Goal: Task Accomplishment & Management: Manage account settings

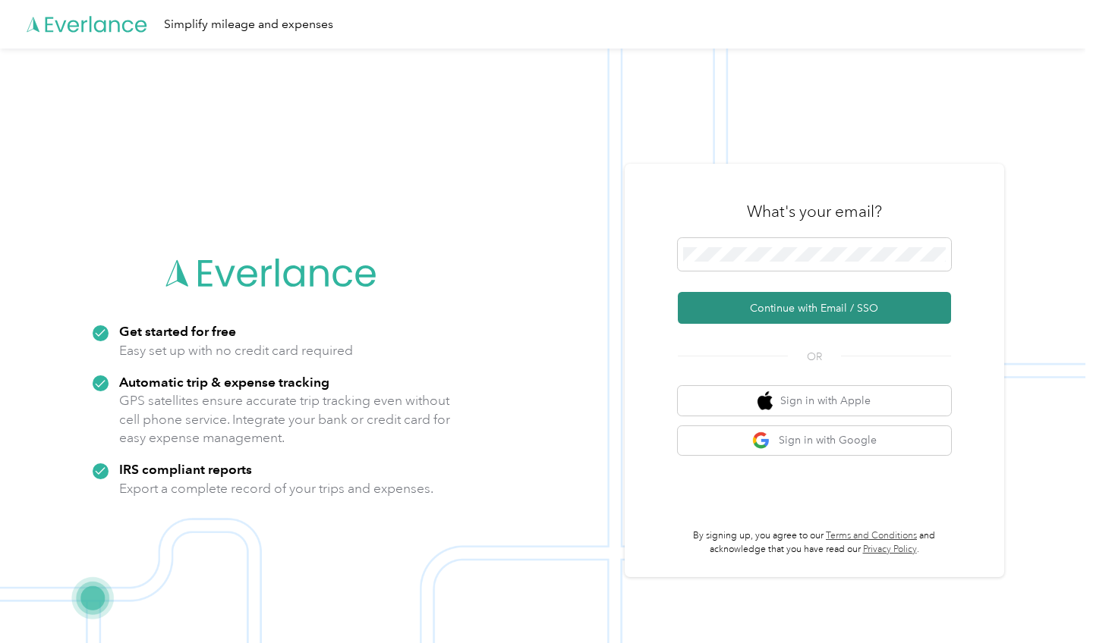
click at [745, 307] on button "Continue with Email / SSO" at bounding box center [814, 308] width 273 height 32
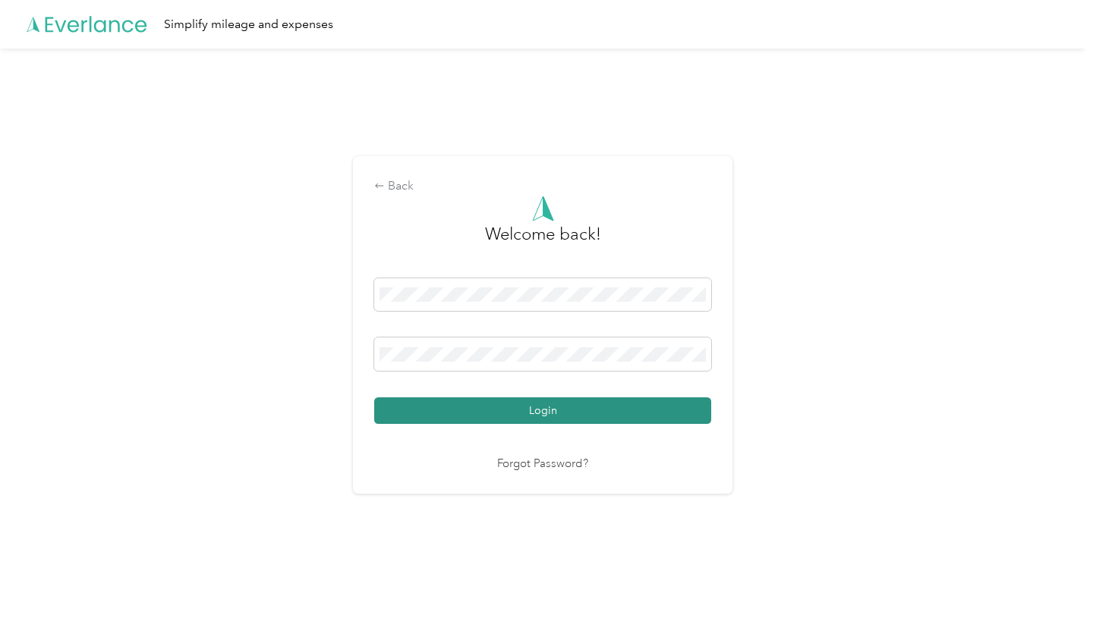
click at [585, 408] on button "Login" at bounding box center [542, 411] width 337 height 27
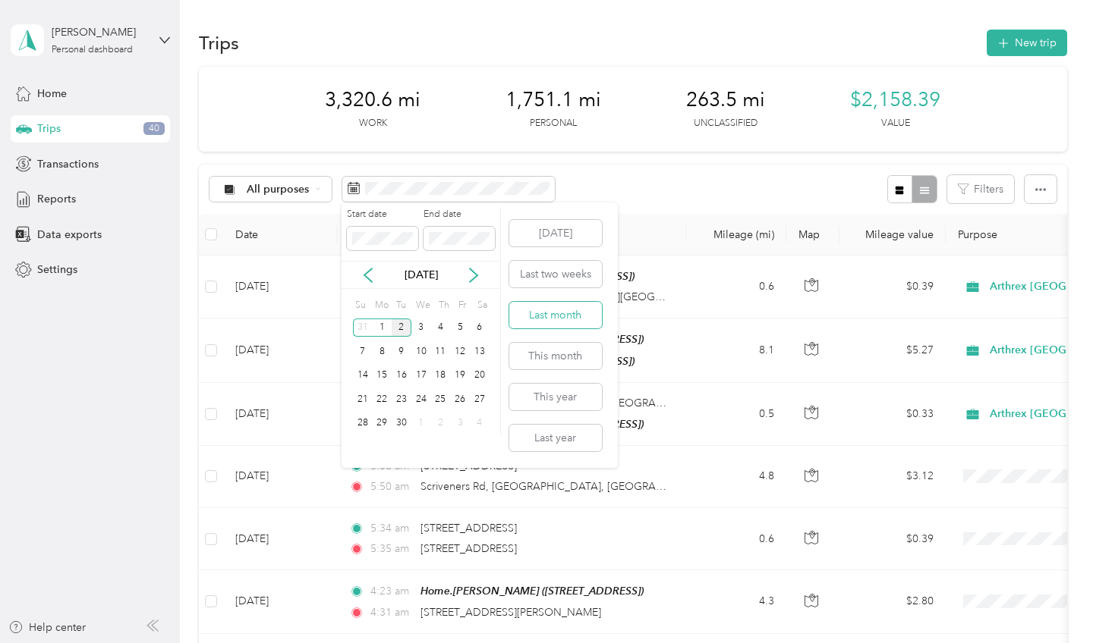
click at [550, 311] on button "Last month" at bounding box center [555, 315] width 93 height 27
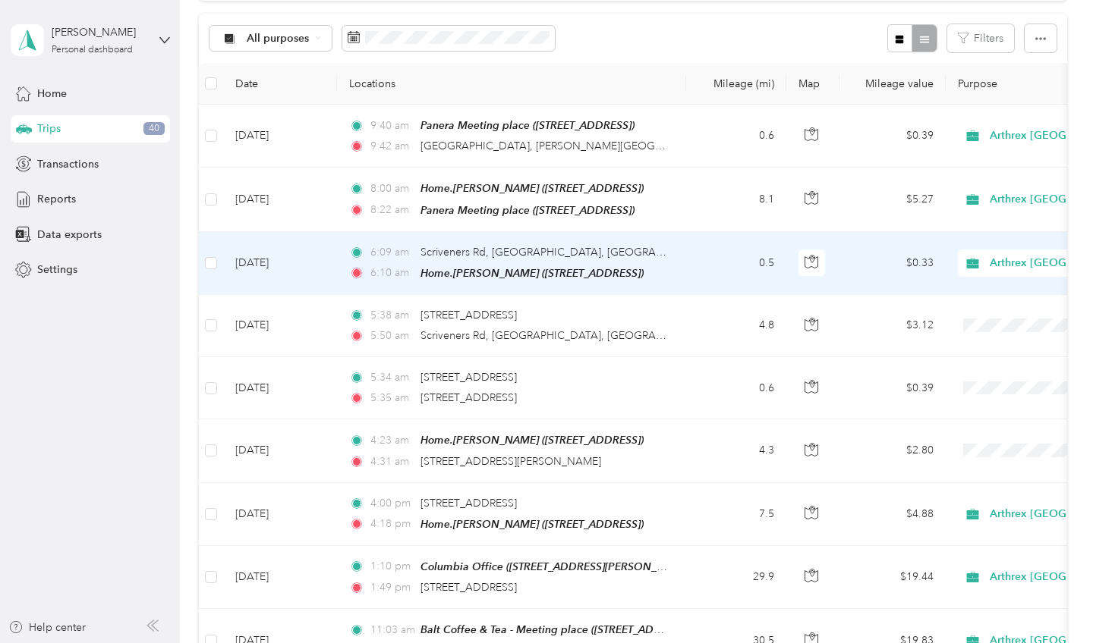
scroll to position [154, 0]
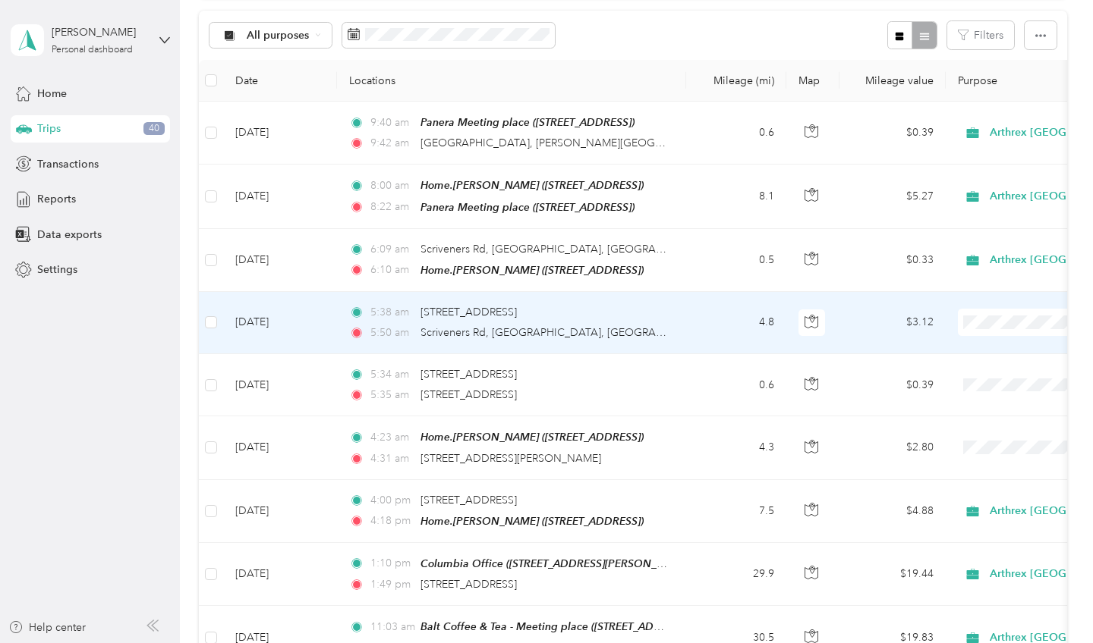
click at [988, 328] on span at bounding box center [1051, 322] width 188 height 27
click at [965, 369] on span "Personal" at bounding box center [1018, 374] width 153 height 16
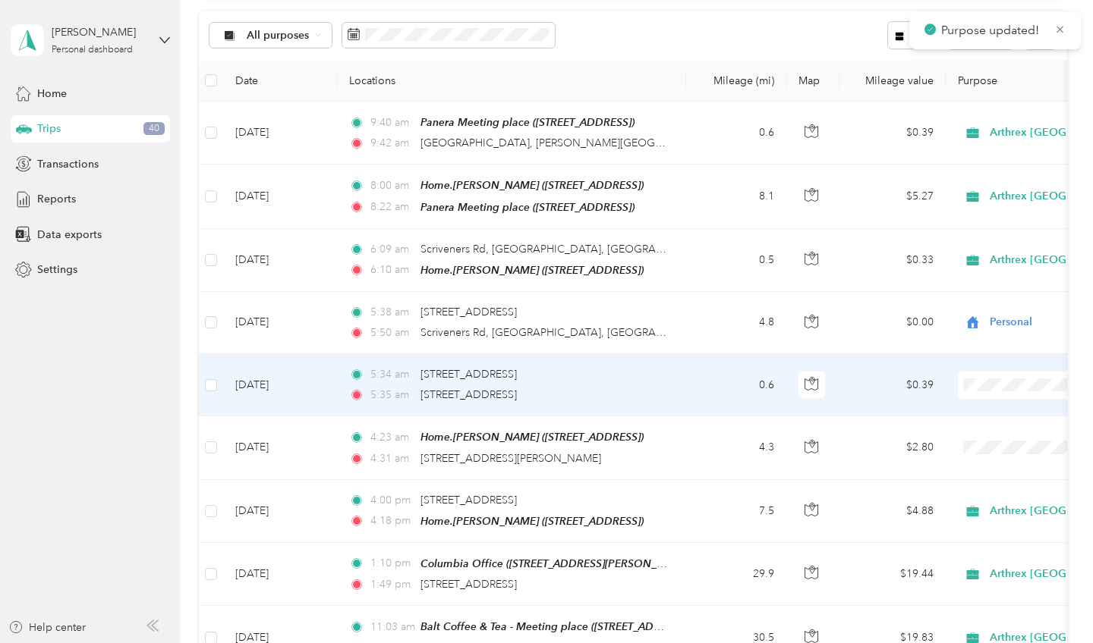
click at [976, 436] on span "Personal" at bounding box center [1018, 437] width 153 height 16
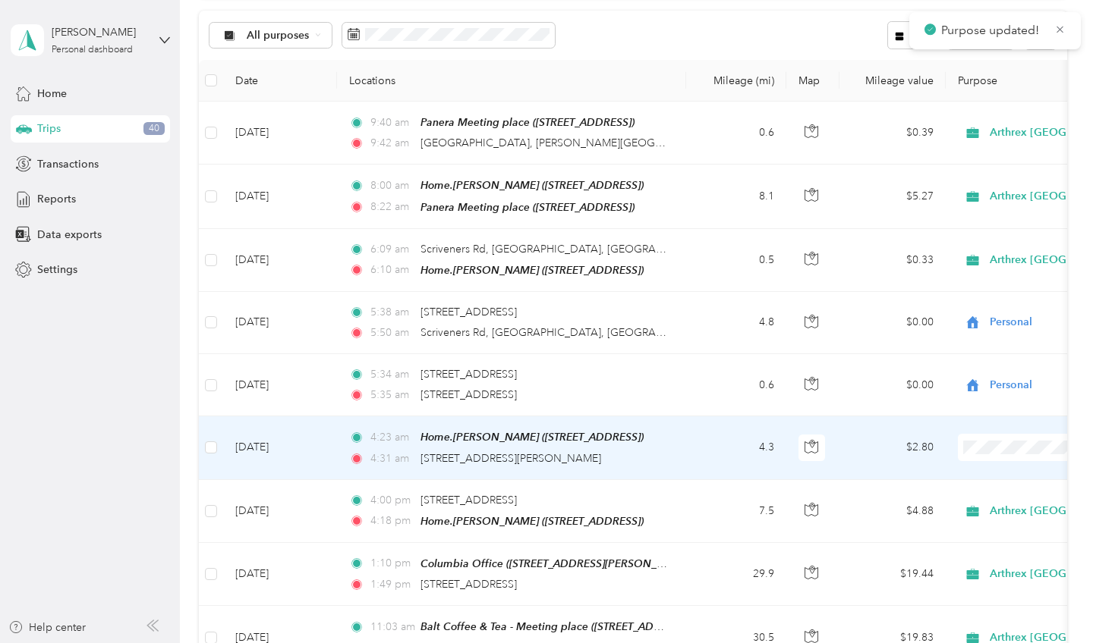
click at [976, 451] on span at bounding box center [1051, 447] width 188 height 27
click at [950, 504] on span "Personal" at bounding box center [1018, 499] width 153 height 16
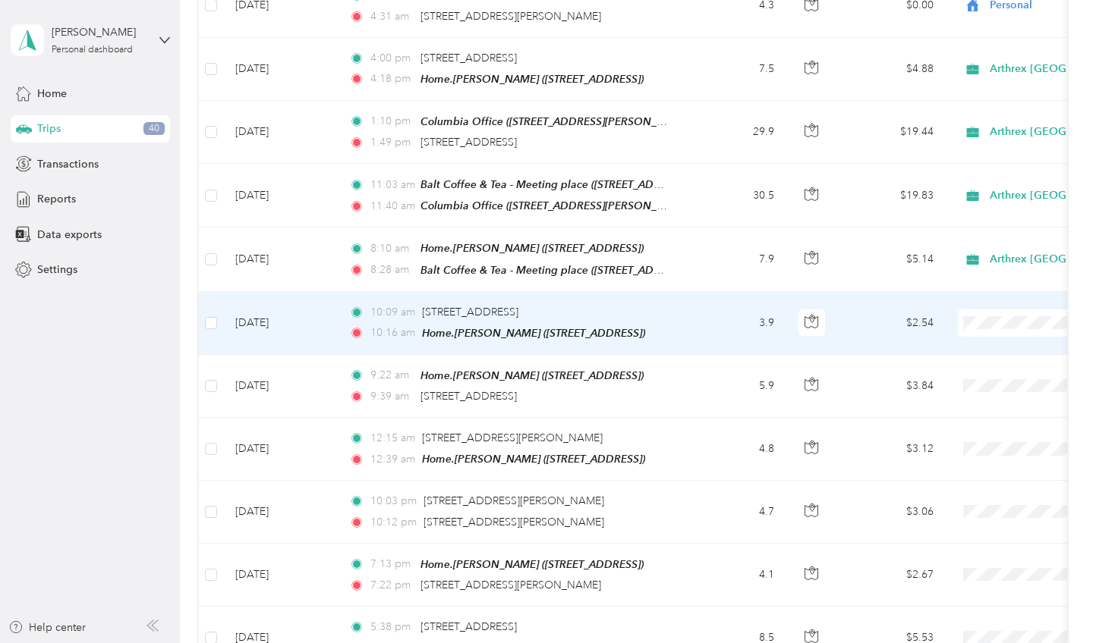
scroll to position [618, 0]
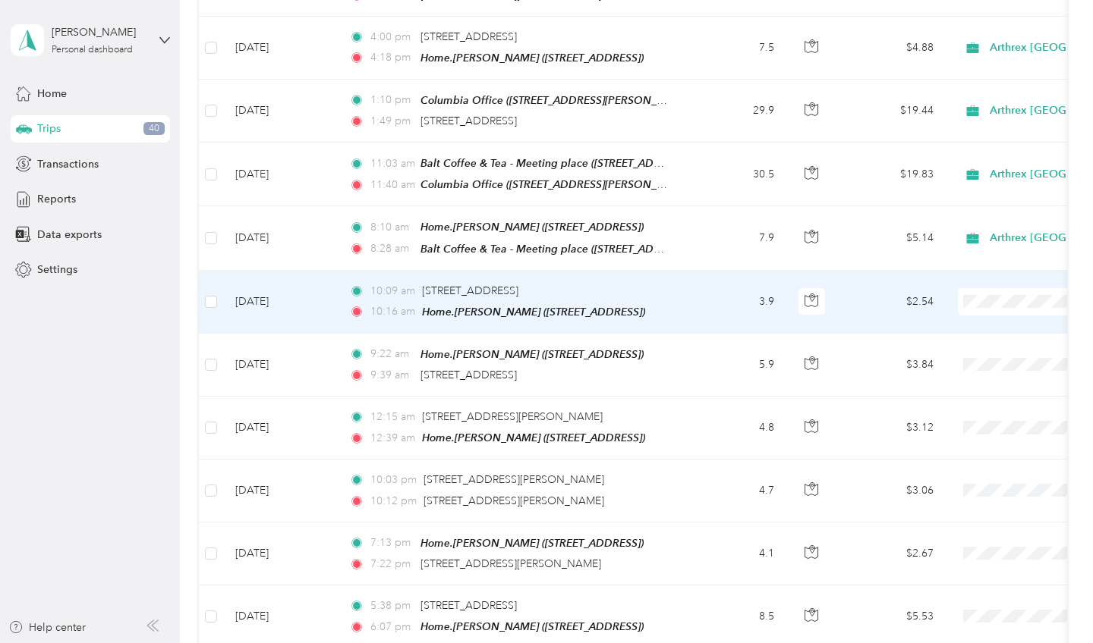
click at [979, 343] on span "Personal" at bounding box center [1018, 346] width 153 height 16
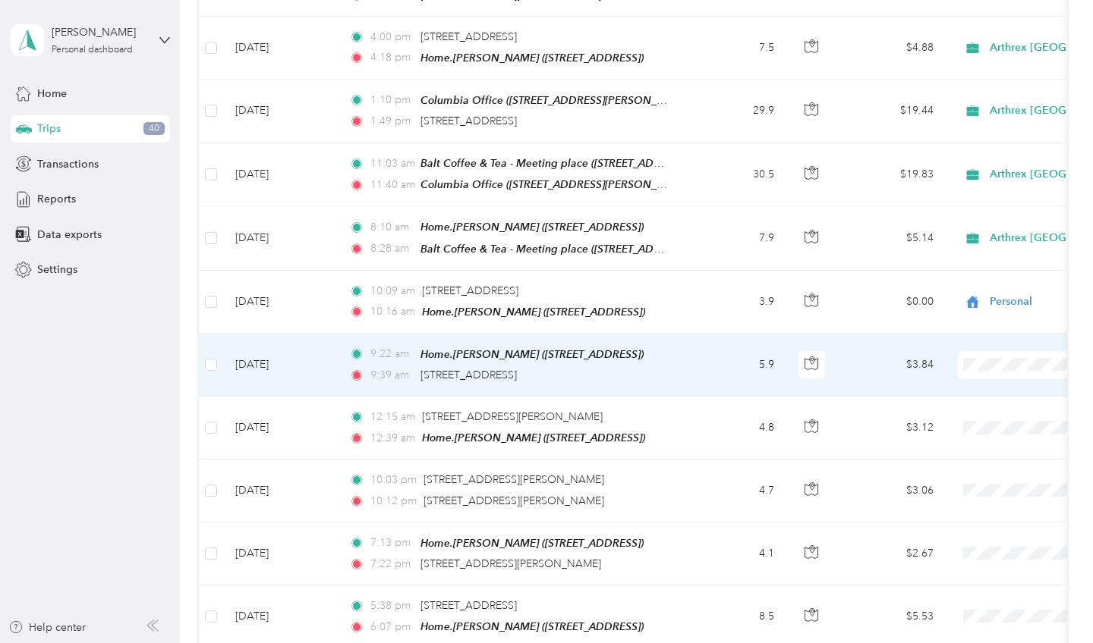
click at [968, 410] on span "Personal" at bounding box center [1018, 409] width 153 height 16
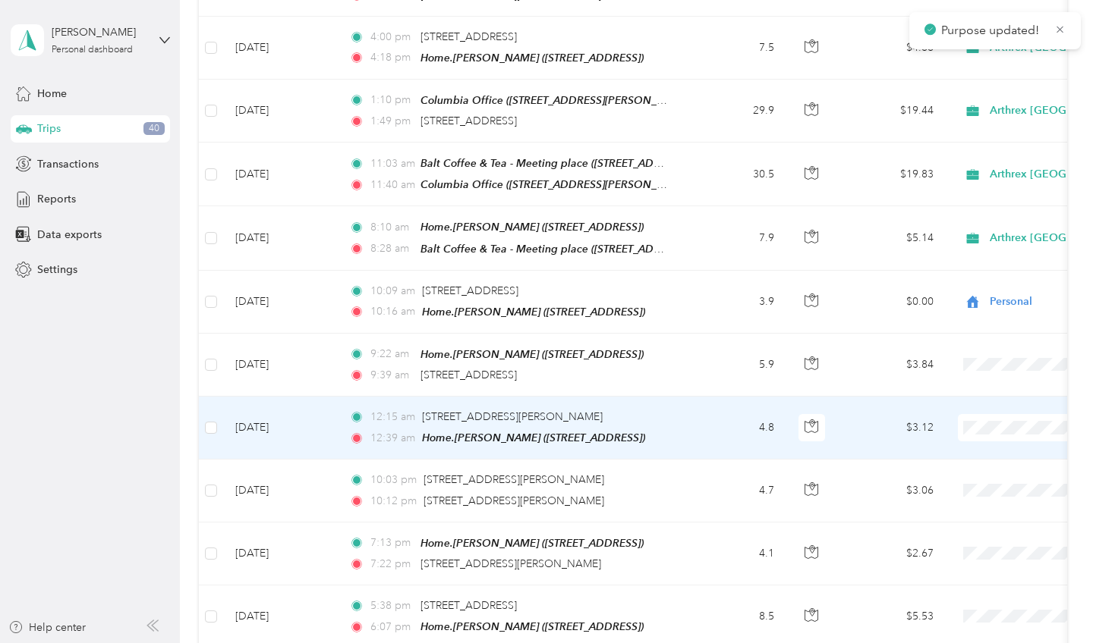
click at [965, 470] on span "Personal" at bounding box center [1018, 471] width 153 height 16
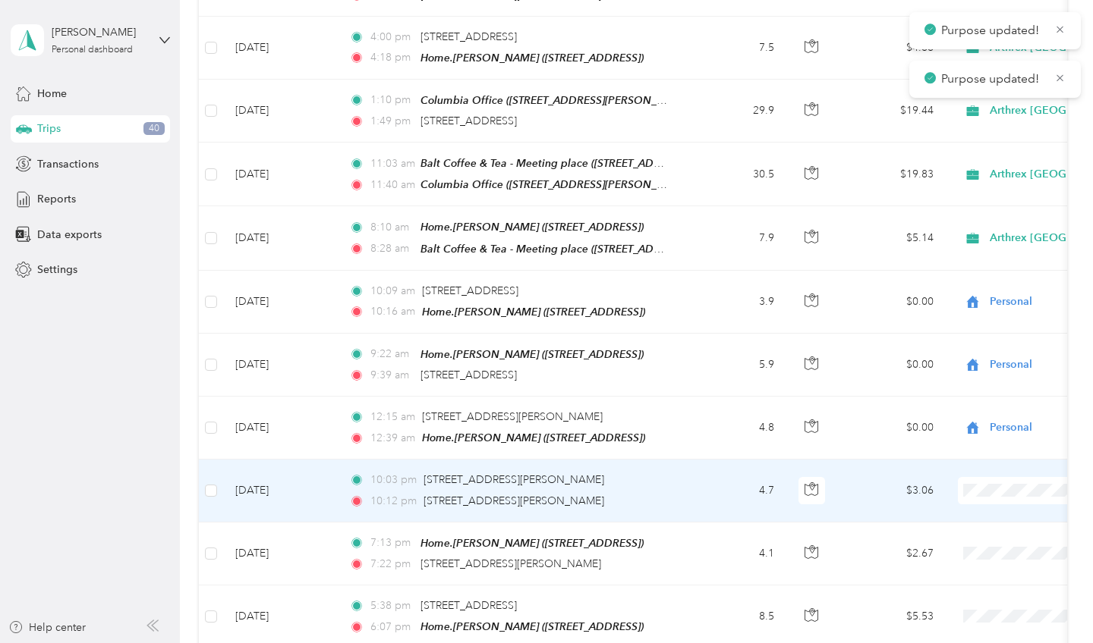
click at [967, 531] on span "Personal" at bounding box center [1018, 535] width 153 height 16
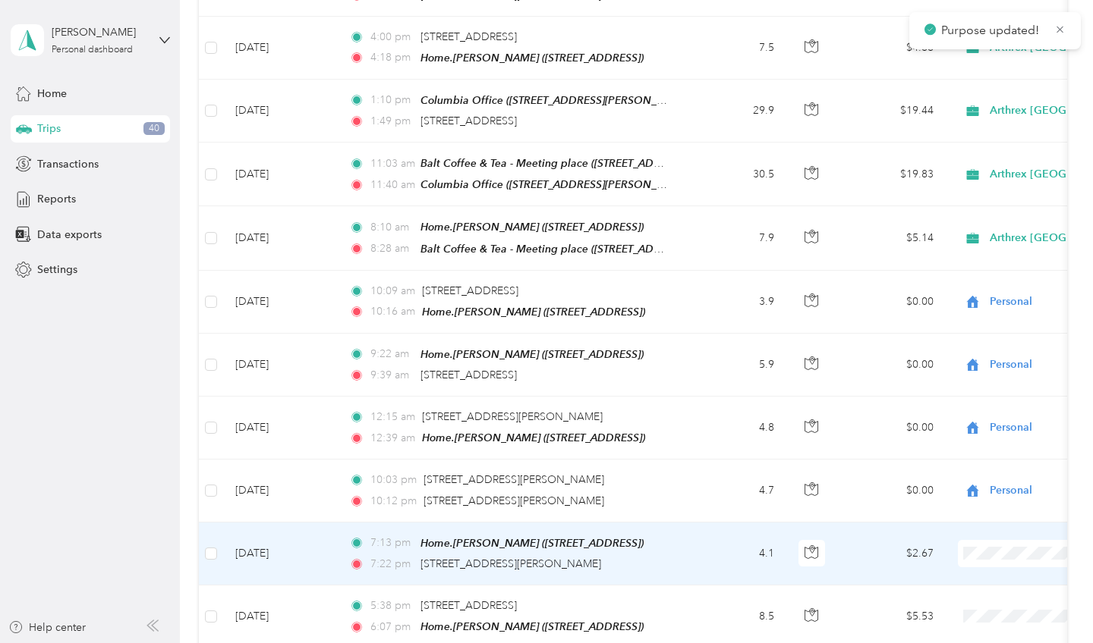
click at [958, 594] on span "Personal" at bounding box center [1018, 597] width 153 height 16
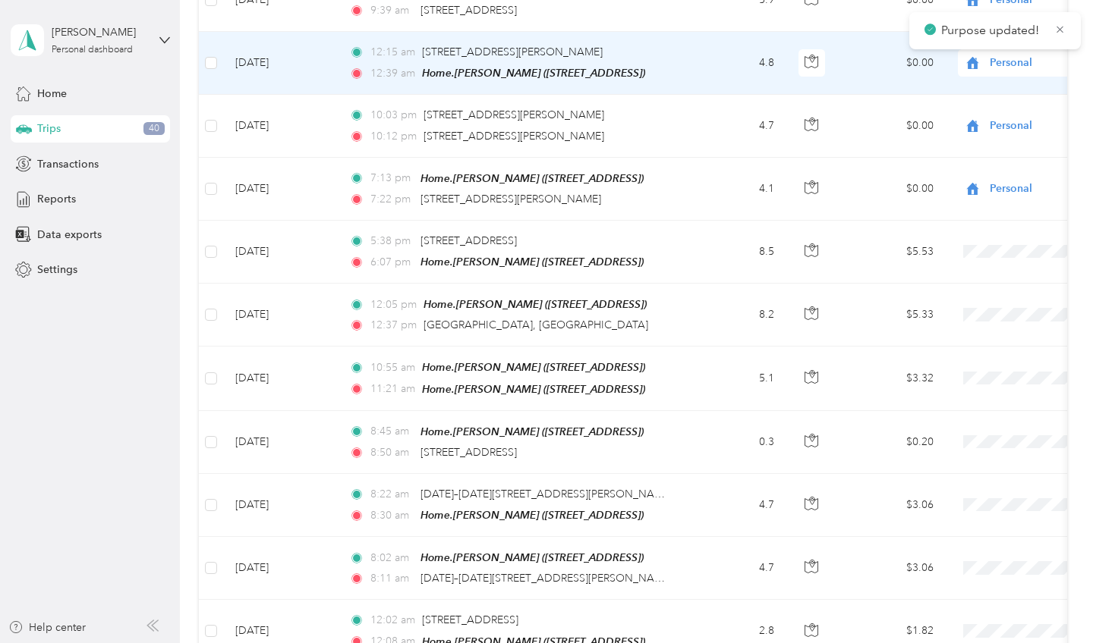
scroll to position [983, 0]
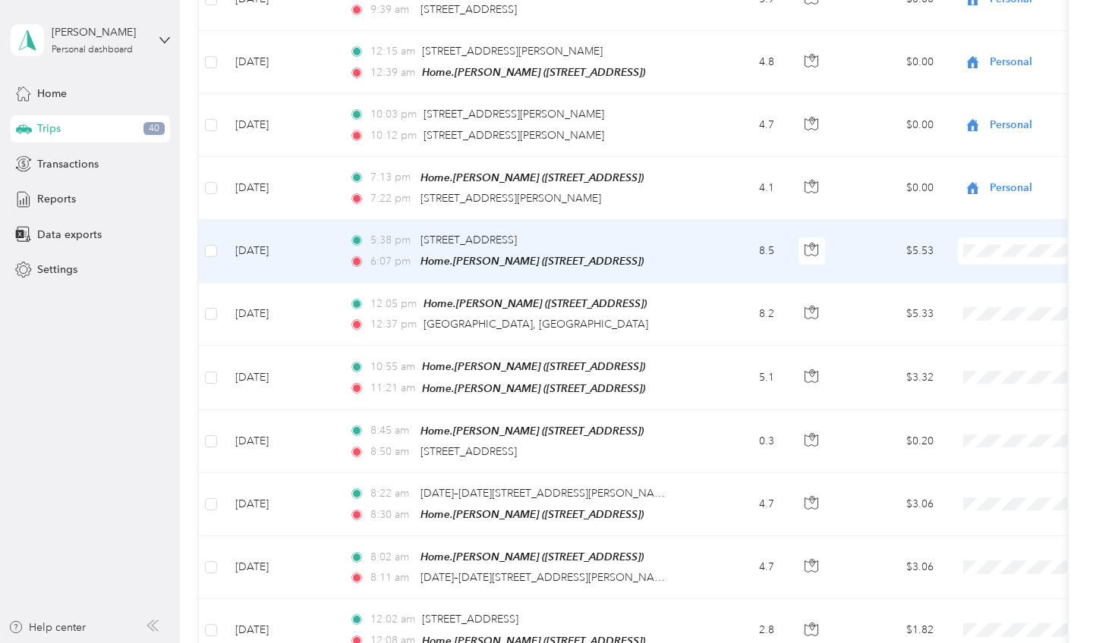
click at [966, 291] on span "Personal" at bounding box center [1018, 293] width 153 height 16
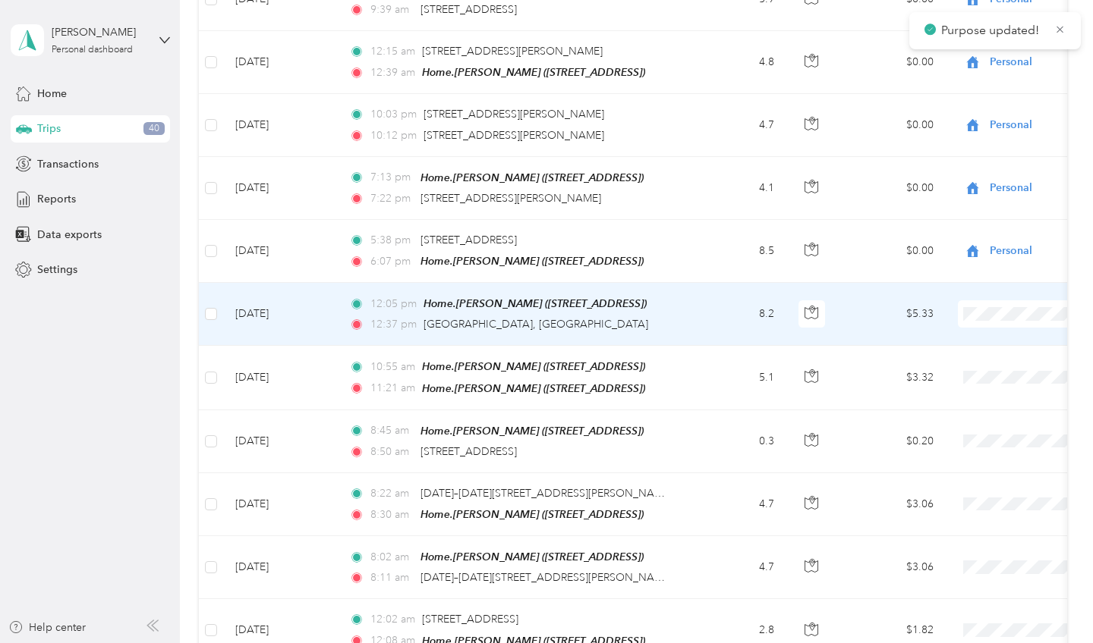
click at [970, 348] on span "Personal" at bounding box center [1018, 356] width 153 height 16
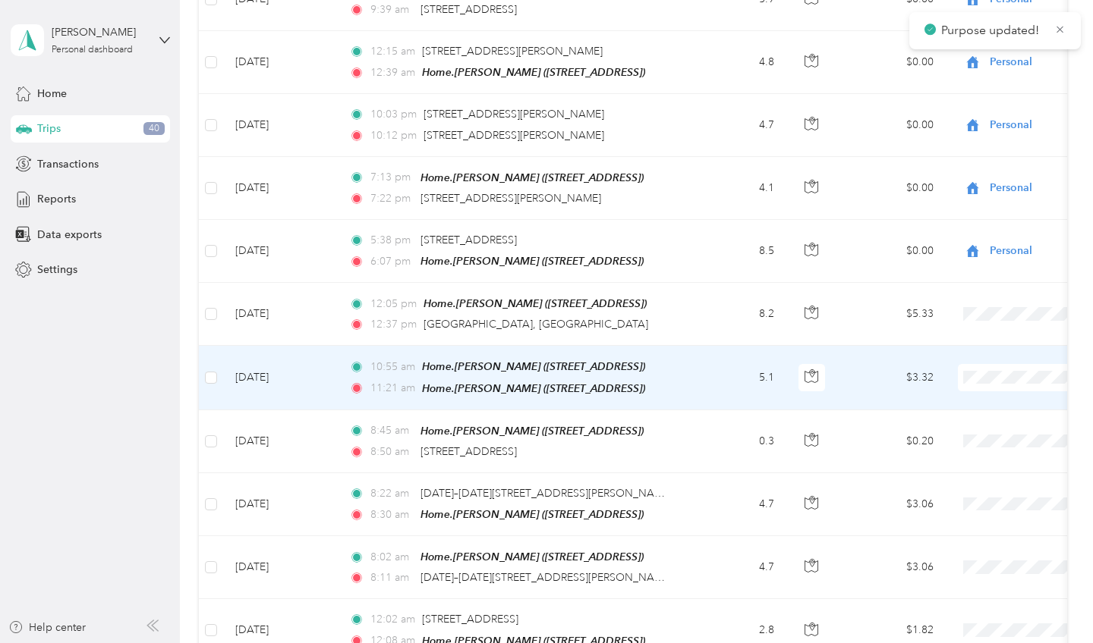
click at [968, 413] on span "Personal" at bounding box center [1018, 418] width 153 height 16
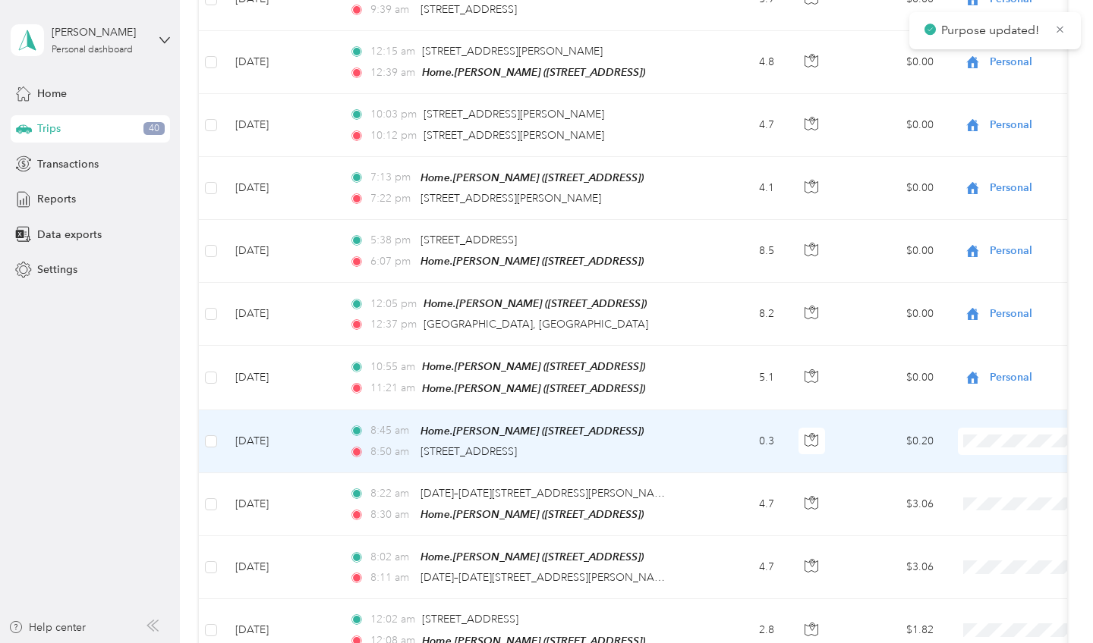
click at [954, 478] on span "Personal" at bounding box center [1018, 481] width 153 height 16
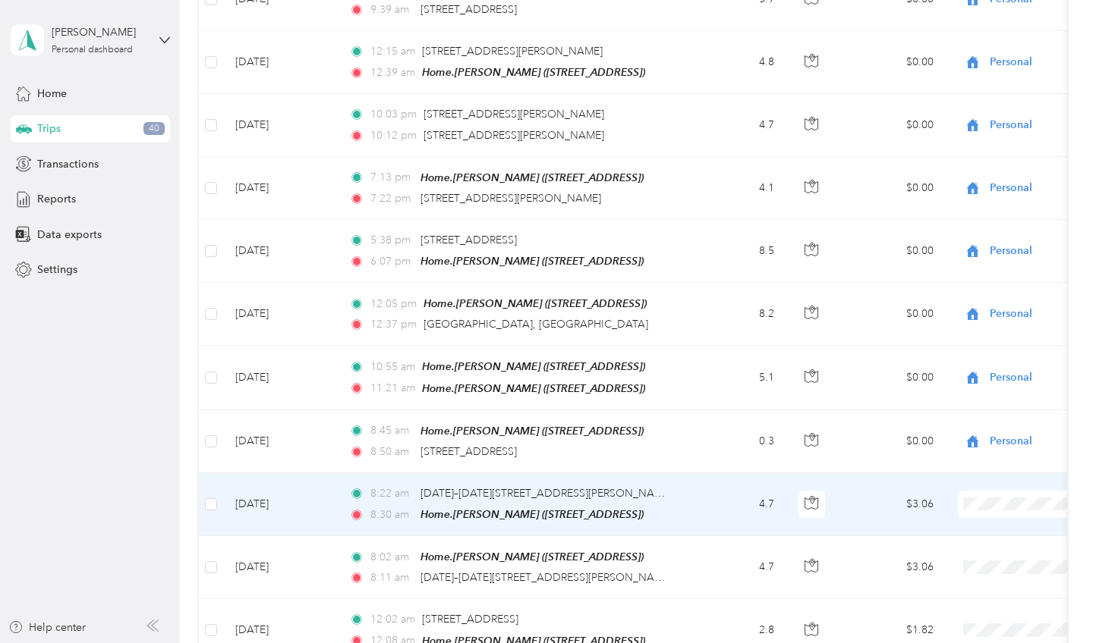
click at [955, 538] on span "Personal" at bounding box center [1018, 543] width 153 height 16
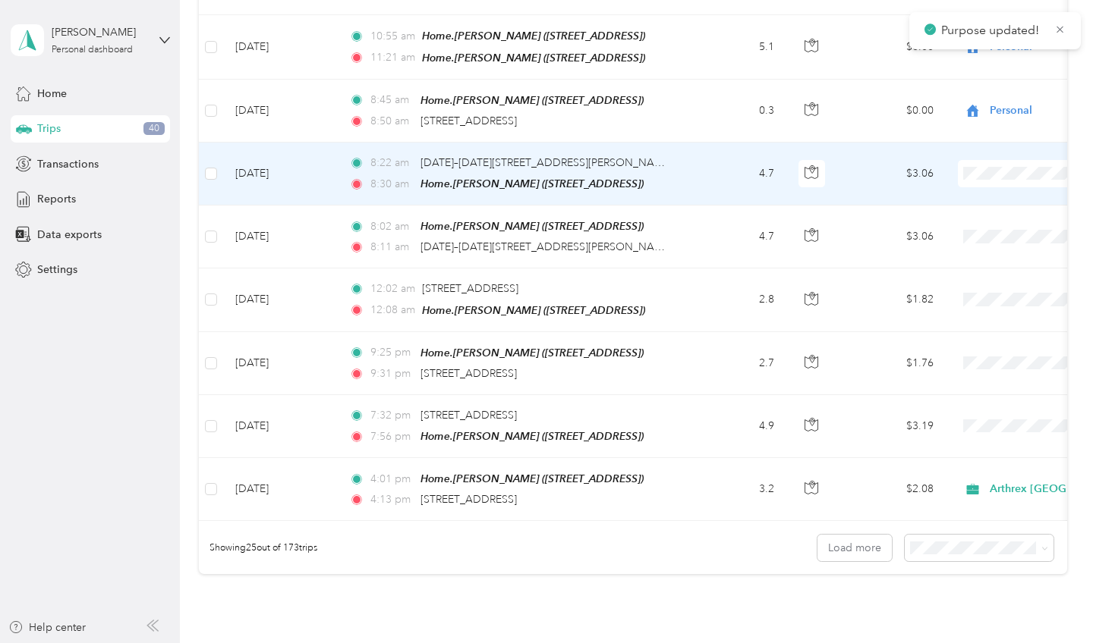
scroll to position [1317, 0]
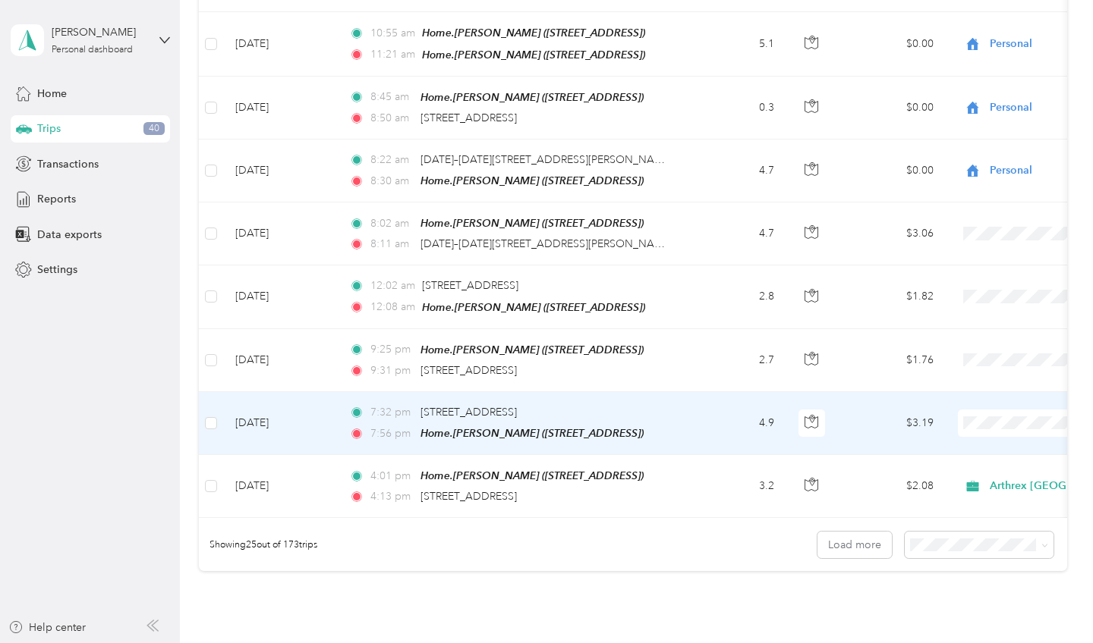
click at [995, 410] on span at bounding box center [1051, 423] width 188 height 27
click at [962, 459] on span "Personal" at bounding box center [1018, 459] width 153 height 16
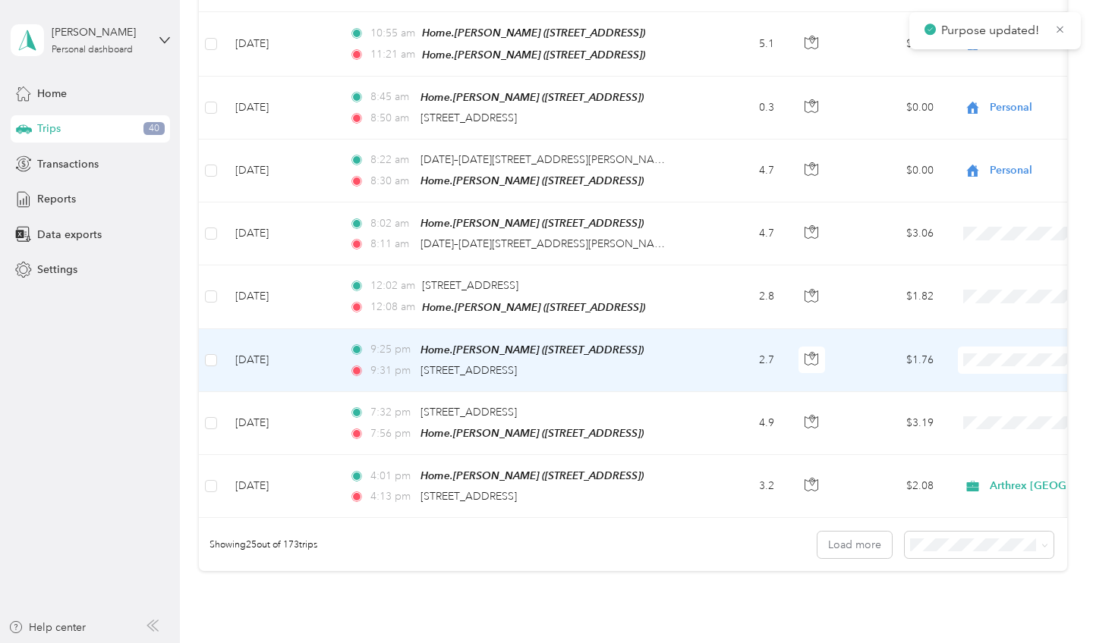
click at [979, 398] on span "Personal" at bounding box center [1018, 395] width 153 height 16
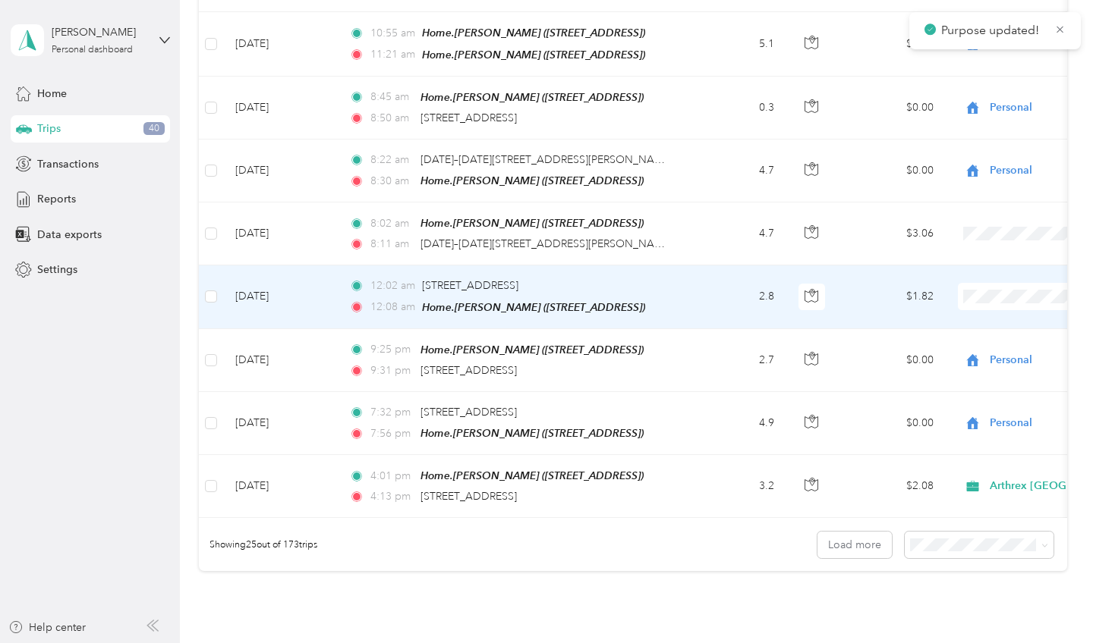
click at [973, 338] on li "Personal" at bounding box center [1005, 329] width 202 height 27
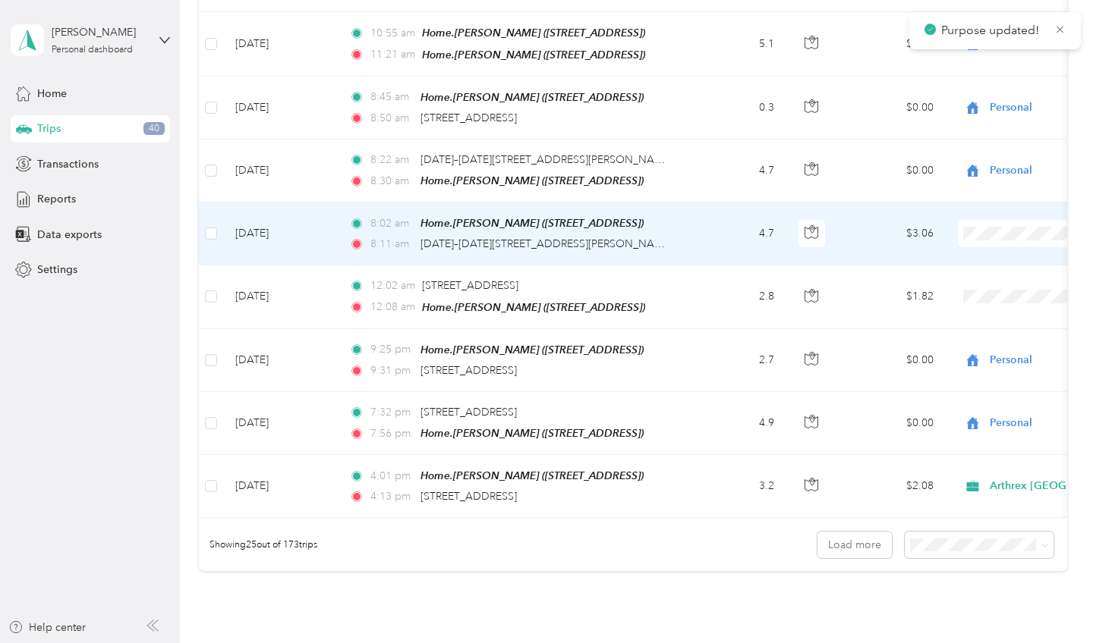
click at [965, 269] on span "Personal" at bounding box center [1018, 272] width 153 height 16
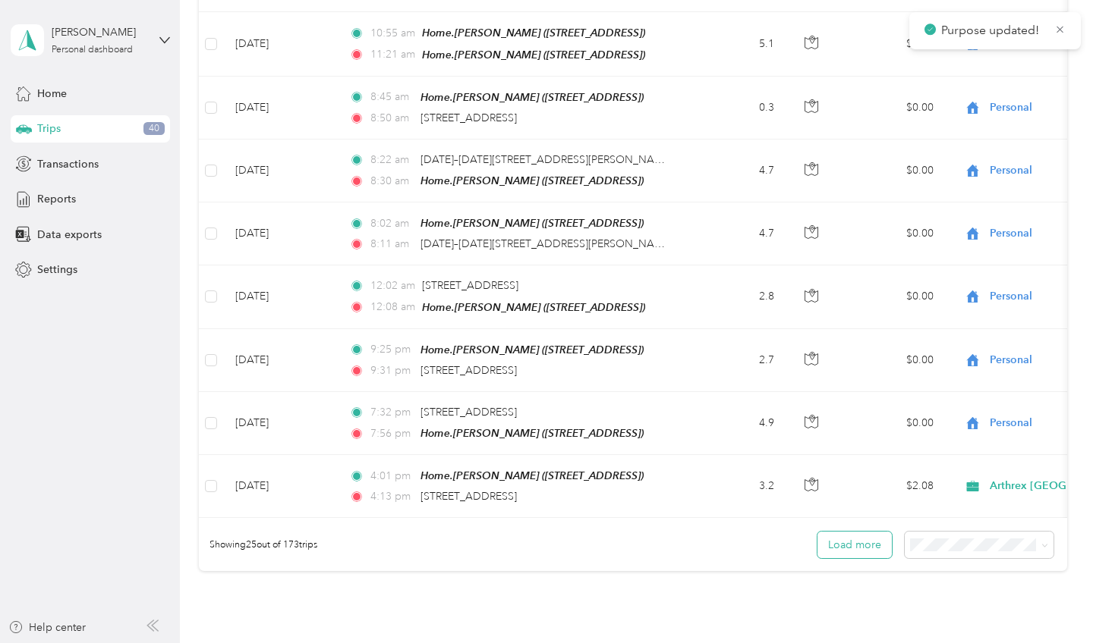
click at [863, 532] on button "Load more" at bounding box center [854, 545] width 74 height 27
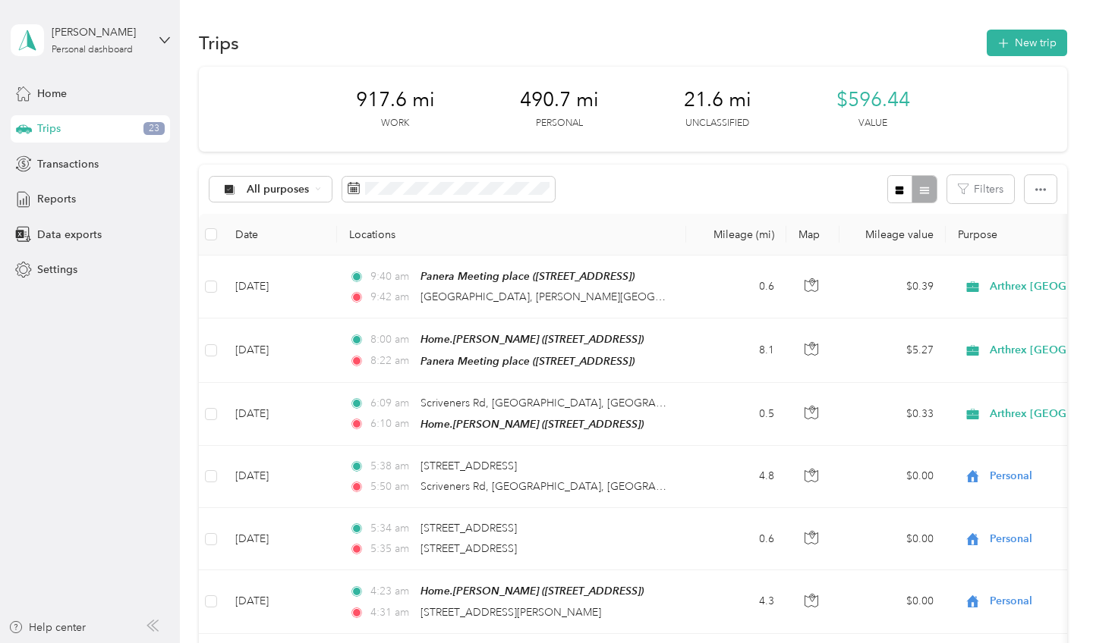
scroll to position [0, 0]
click at [64, 192] on span "Reports" at bounding box center [56, 199] width 39 height 16
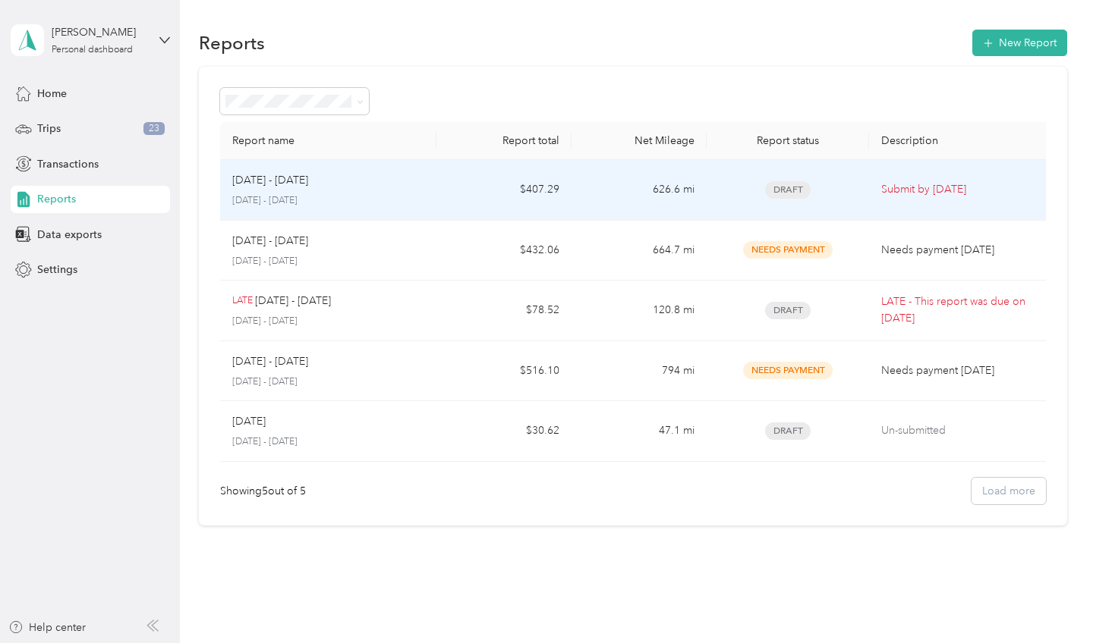
click at [933, 194] on p "Submit by [DATE]" at bounding box center [959, 189] width 156 height 17
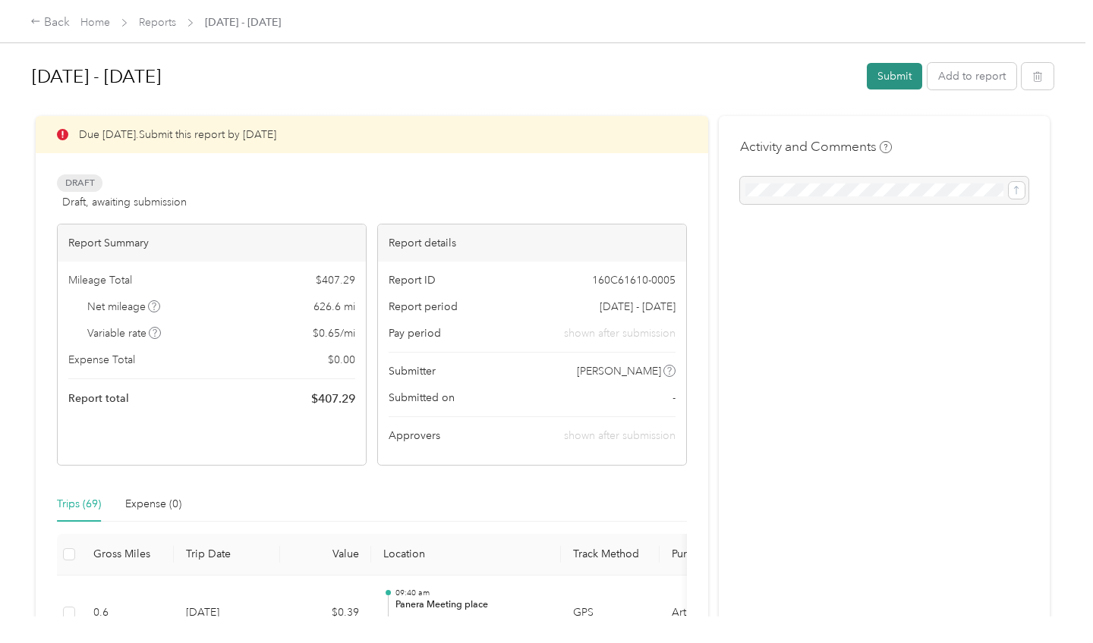
click at [881, 78] on button "Submit" at bounding box center [893, 76] width 55 height 27
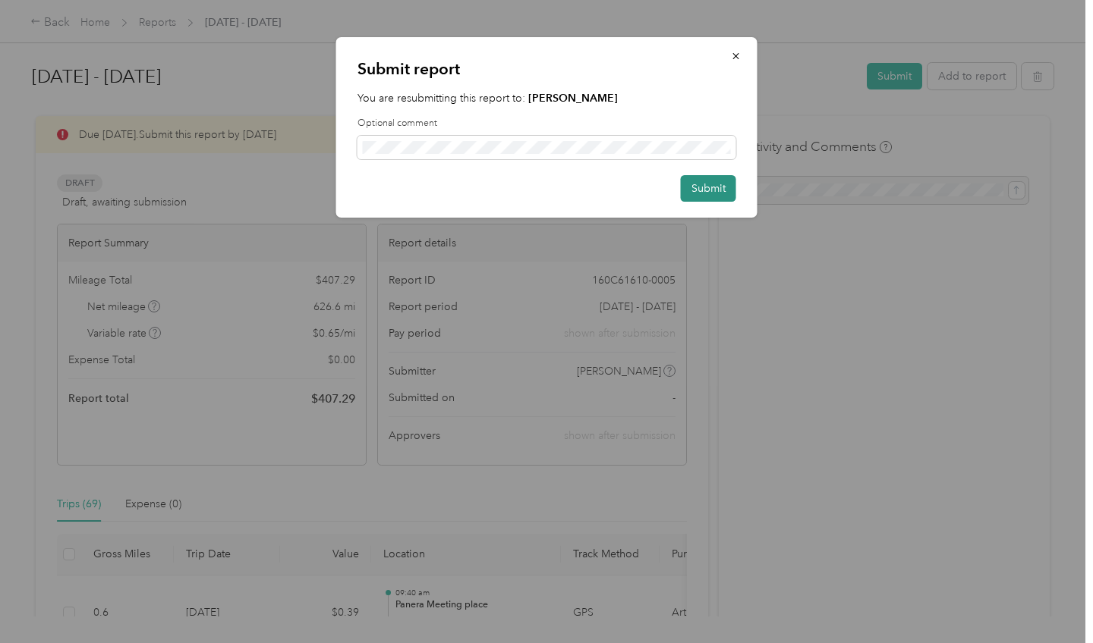
click at [717, 178] on button "Submit" at bounding box center [708, 188] width 55 height 27
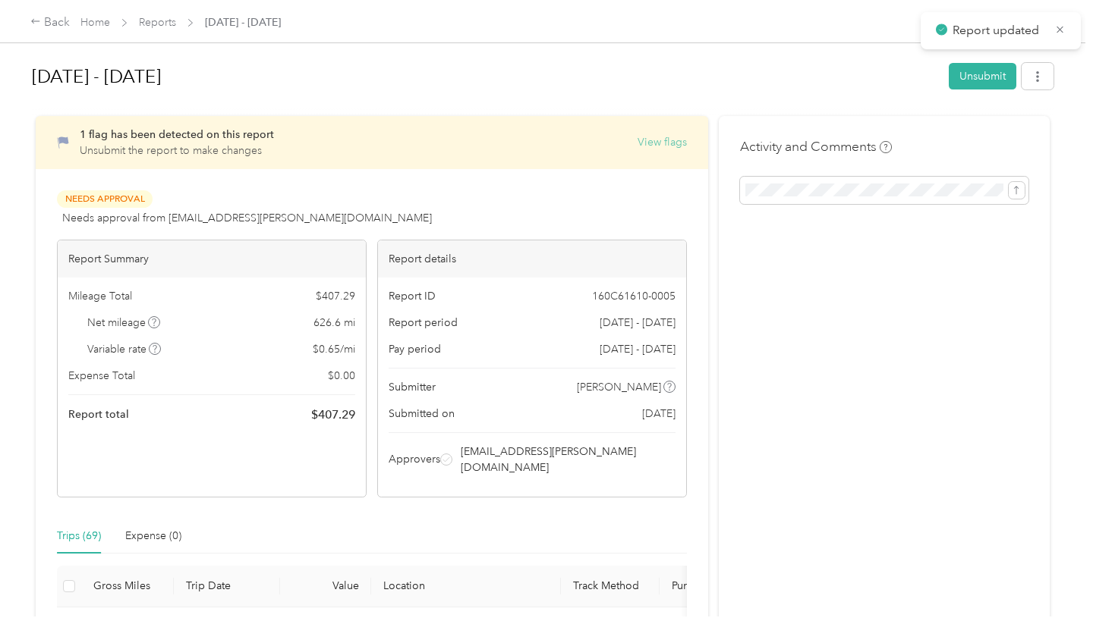
click at [684, 140] on button "View flags" at bounding box center [661, 142] width 49 height 16
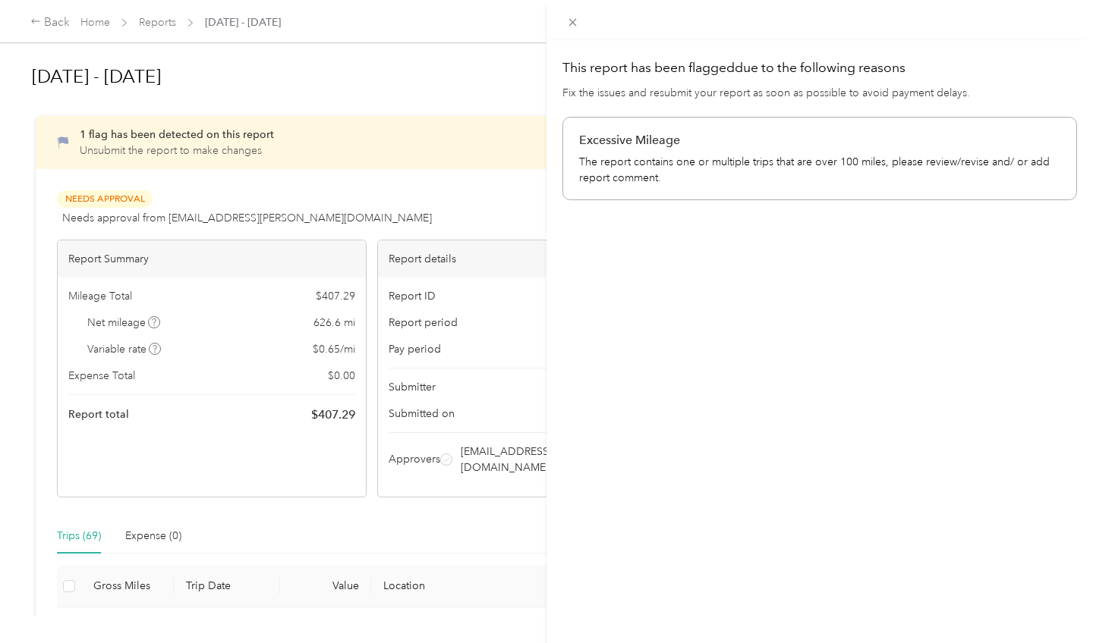
click at [676, 168] on p "The report contains one or multiple trips that are over 100 miles, please revie…" at bounding box center [819, 170] width 481 height 32
click at [570, 26] on icon at bounding box center [572, 22] width 13 height 13
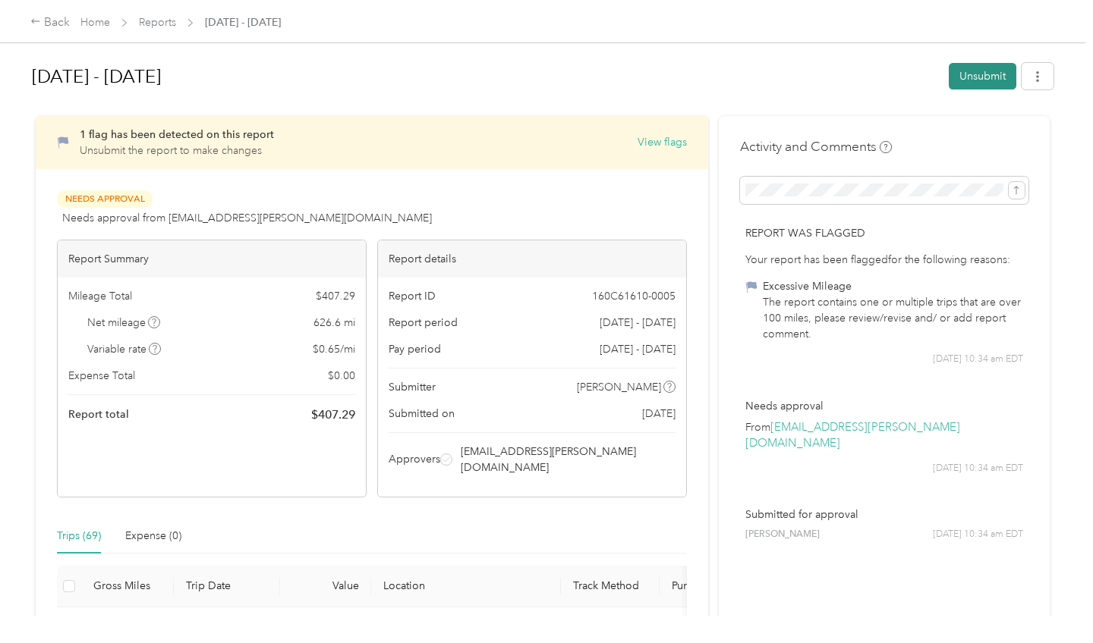
click at [986, 77] on button "Unsubmit" at bounding box center [982, 76] width 68 height 27
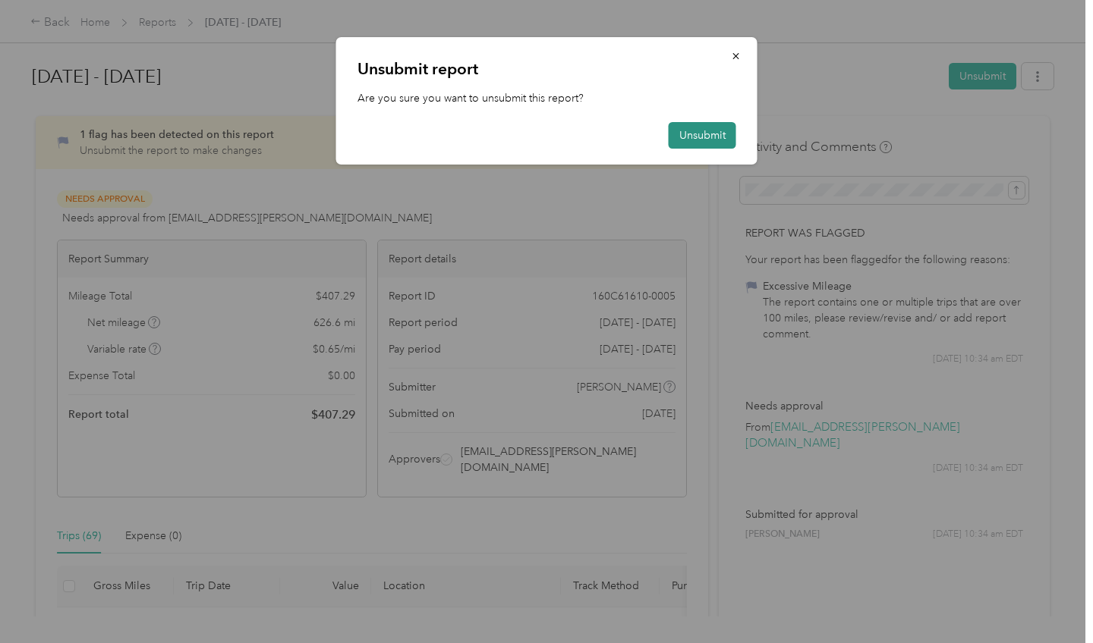
click at [716, 132] on button "Unsubmit" at bounding box center [702, 135] width 68 height 27
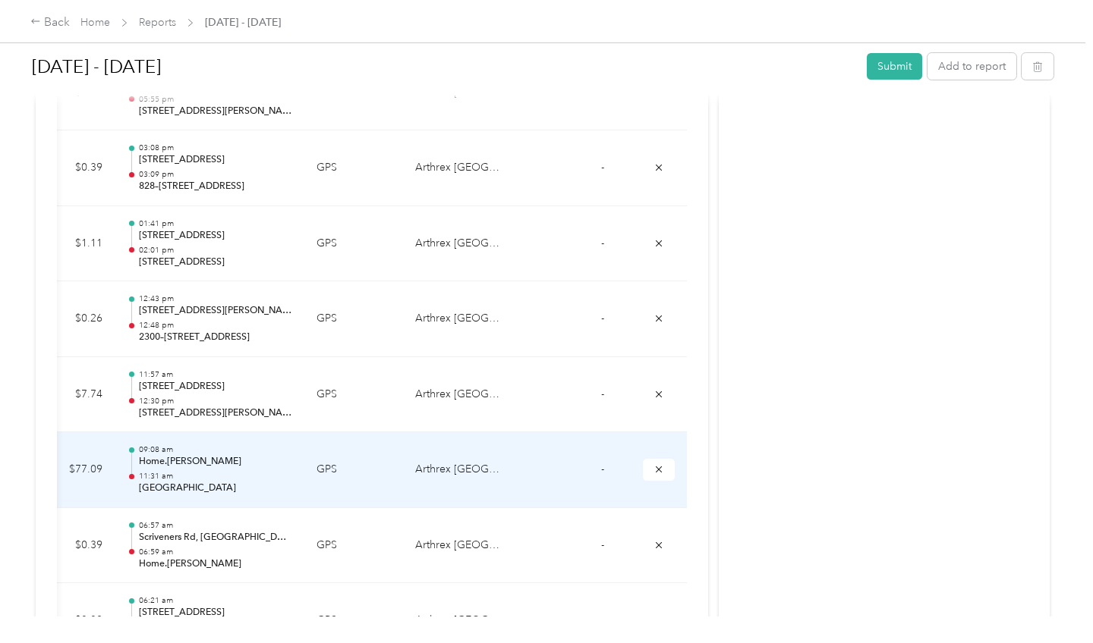
scroll to position [0, 255]
click at [662, 464] on icon "submit" at bounding box center [660, 469] width 11 height 11
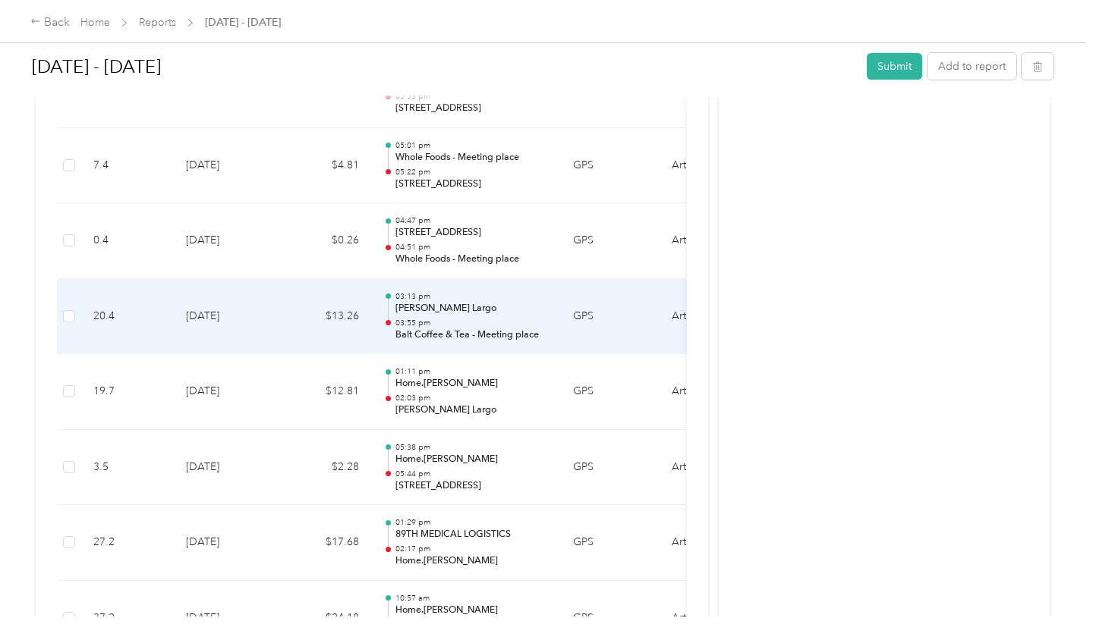
scroll to position [3032, 0]
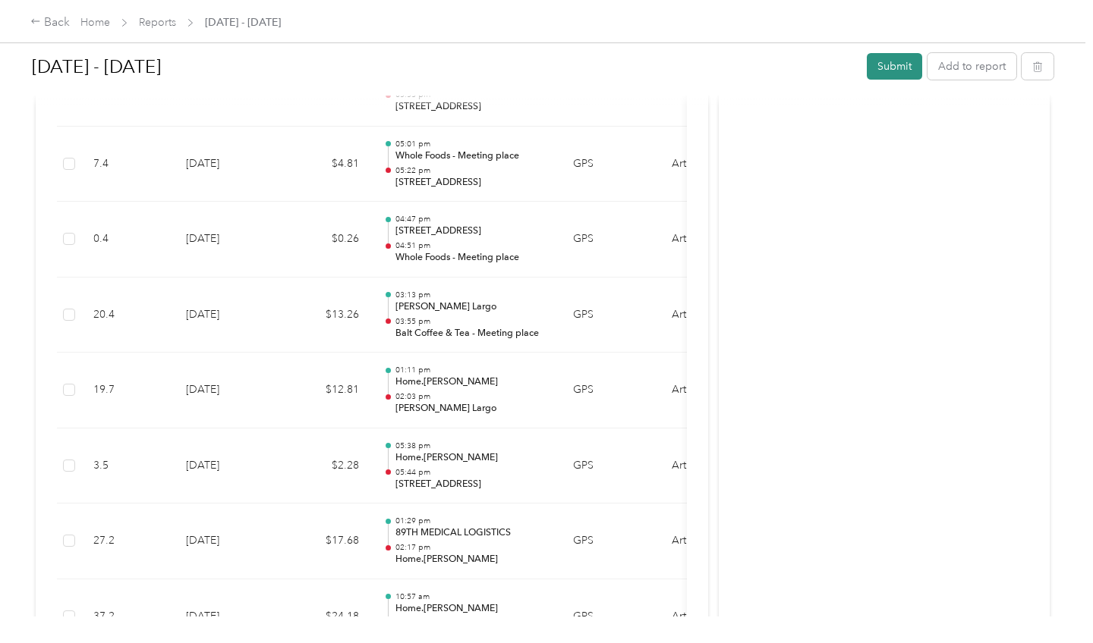
click at [879, 69] on button "Submit" at bounding box center [893, 66] width 55 height 27
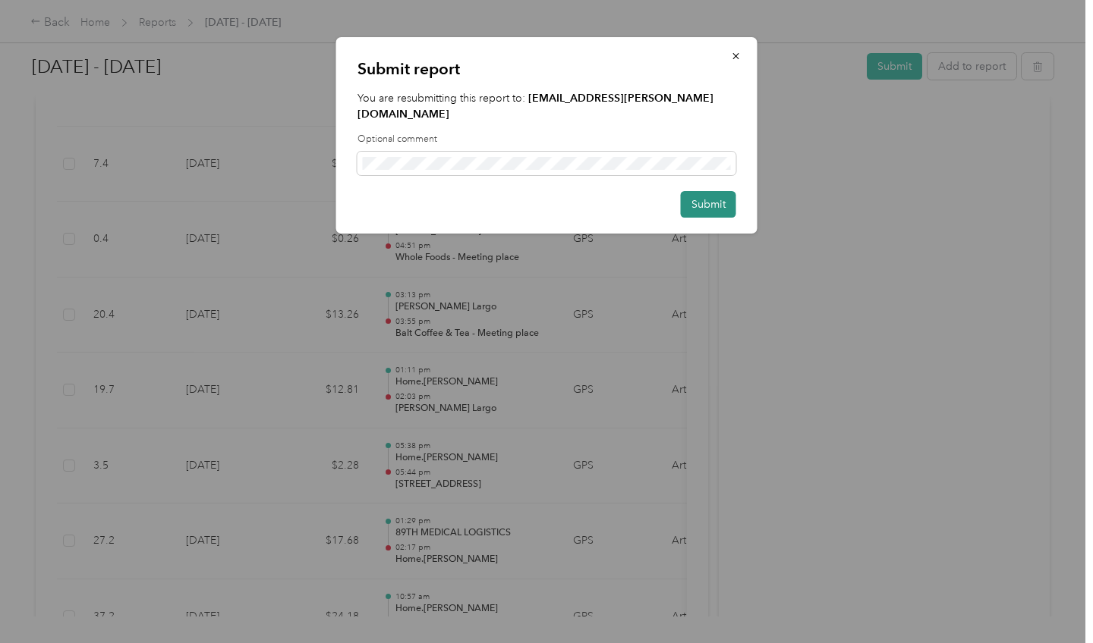
click at [712, 192] on button "Submit" at bounding box center [708, 204] width 55 height 27
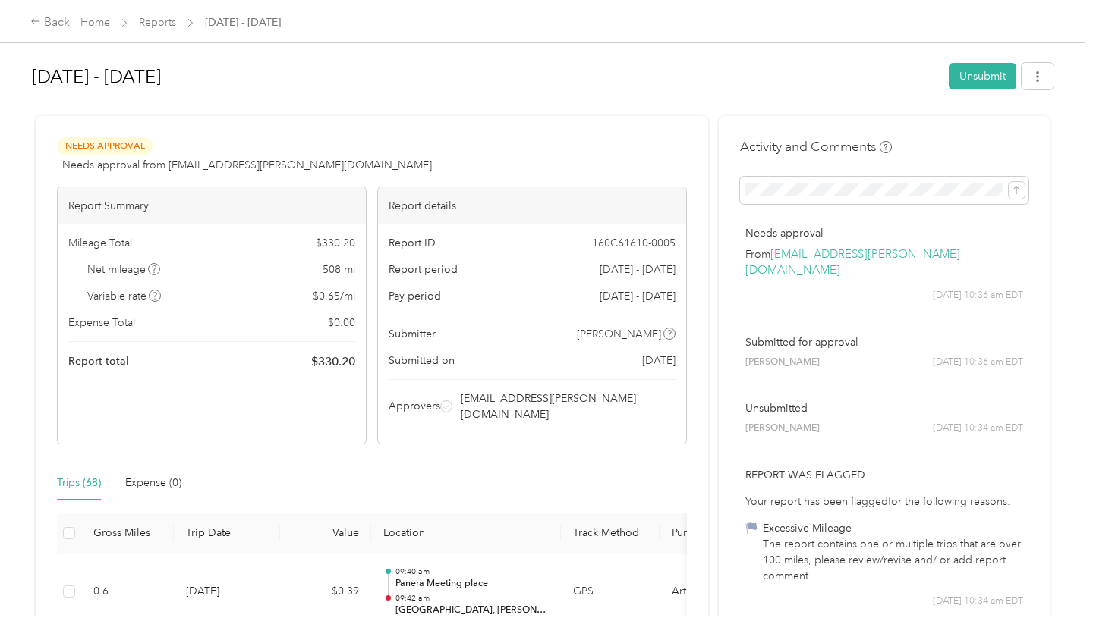
scroll to position [0, 0]
